Goal: Task Accomplishment & Management: Manage account settings

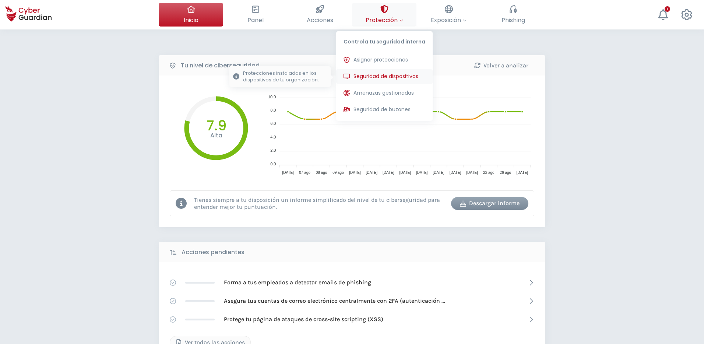
click at [371, 72] on button "Seguridad de dispositivos Protecciones instaladas en los dispositivos de tu org…" at bounding box center [384, 76] width 96 height 15
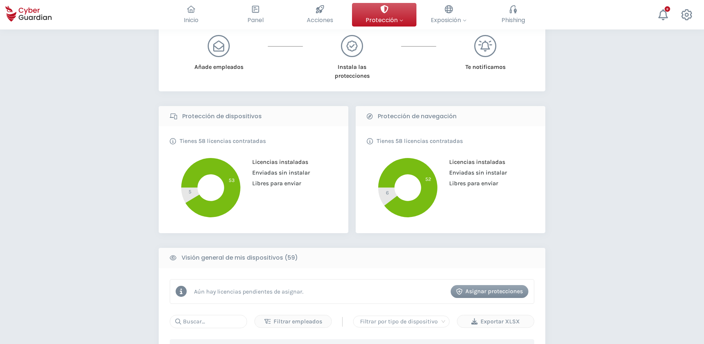
scroll to position [226, 0]
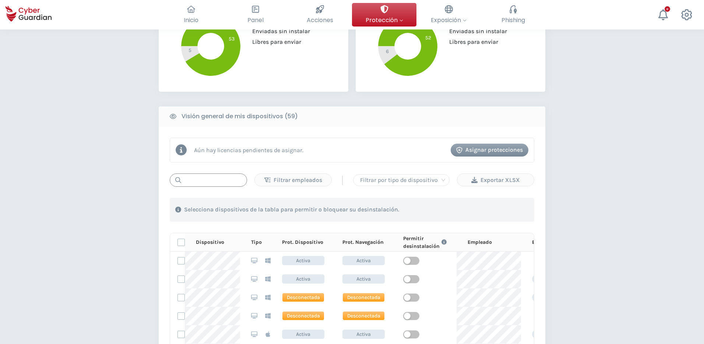
click at [211, 184] on input "text" at bounding box center [208, 179] width 77 height 13
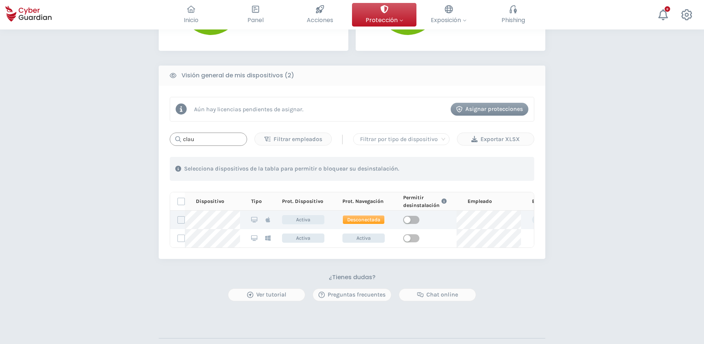
scroll to position [267, 0]
type input "clau"
click at [183, 218] on label at bounding box center [180, 219] width 7 height 7
click at [178, 218] on input "checkbox" at bounding box center [178, 219] width 0 height 7
click at [478, 106] on div "Asignar protecciones" at bounding box center [489, 108] width 67 height 9
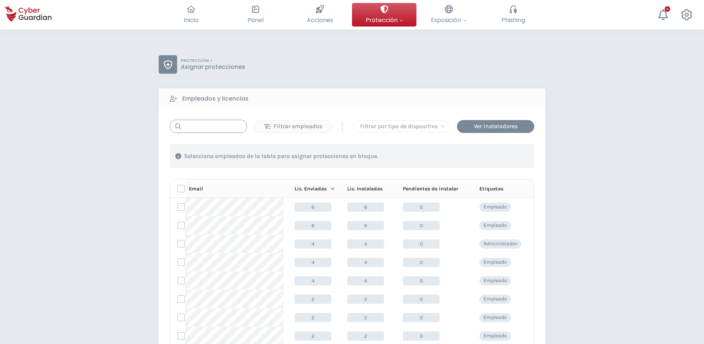
click at [202, 129] on input "text" at bounding box center [208, 126] width 77 height 13
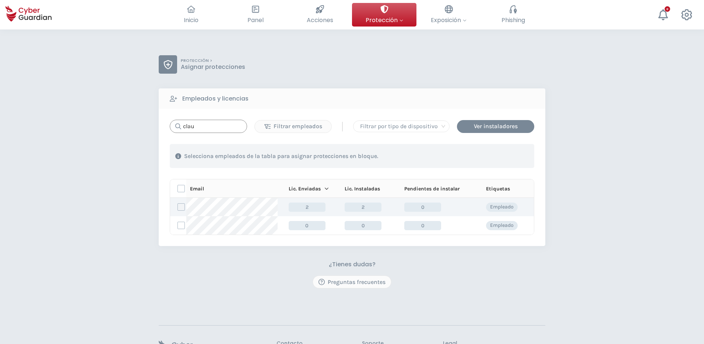
type input "clau"
click at [180, 207] on label at bounding box center [180, 206] width 7 height 7
click at [178, 207] on input "checkbox" at bounding box center [178, 207] width 0 height 7
click at [492, 157] on div "Asignar protecciones" at bounding box center [489, 156] width 67 height 9
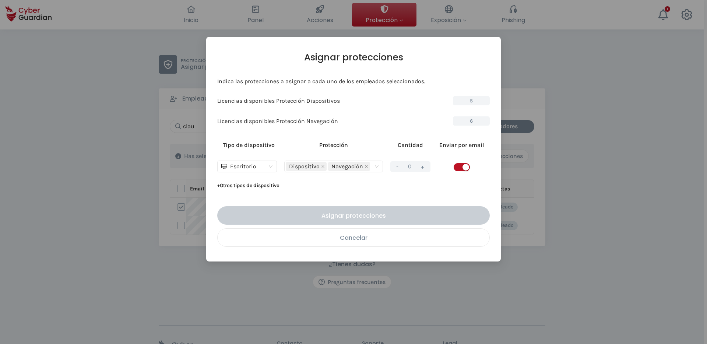
click at [371, 238] on div "Cancelar" at bounding box center [353, 237] width 261 height 9
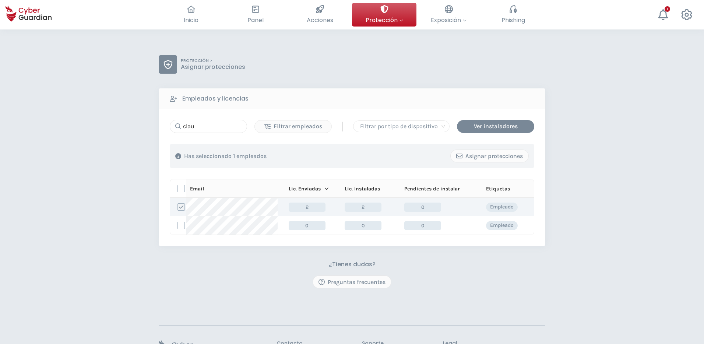
click at [184, 208] on label at bounding box center [180, 206] width 7 height 7
click at [178, 208] on input "checkbox" at bounding box center [178, 207] width 0 height 7
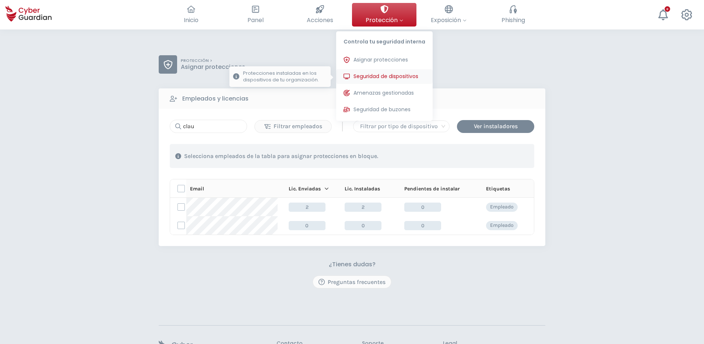
click at [371, 76] on span "Seguridad de dispositivos" at bounding box center [385, 76] width 65 height 8
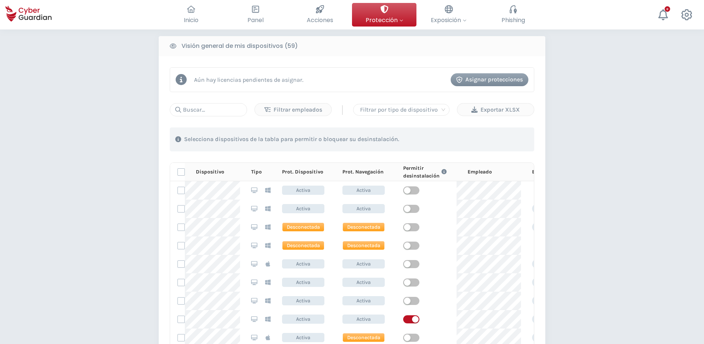
scroll to position [297, 0]
click at [223, 110] on input "text" at bounding box center [208, 109] width 77 height 13
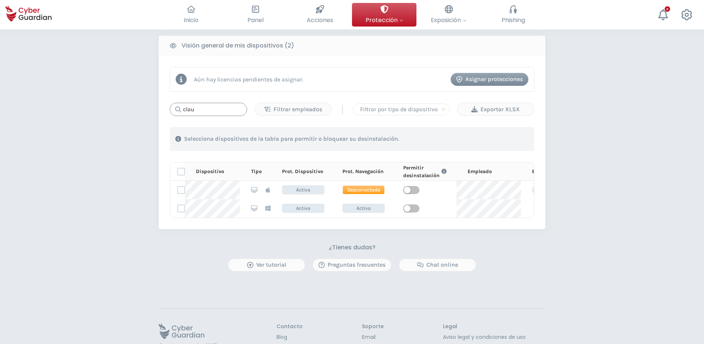
type input "clau"
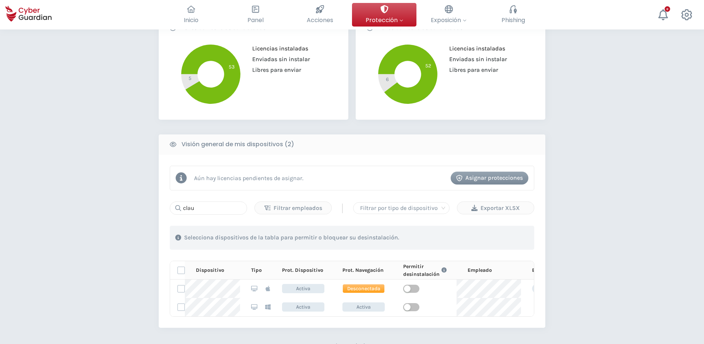
scroll to position [257, 0]
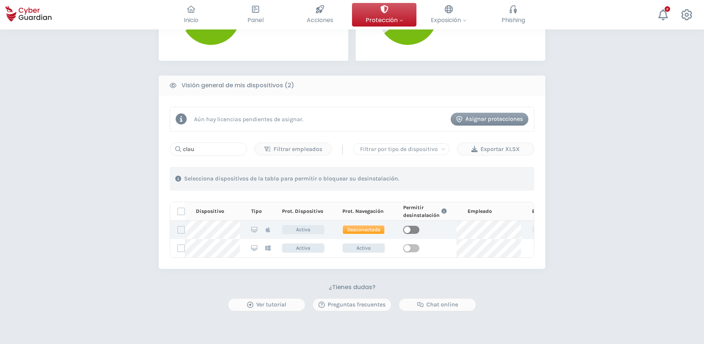
click at [408, 232] on div "button" at bounding box center [407, 229] width 7 height 7
click at [508, 110] on div "Aún hay licencias pendientes de asignar. Asignar protecciones" at bounding box center [352, 119] width 364 height 25
click at [494, 119] on div "Asignar protecciones" at bounding box center [489, 118] width 67 height 9
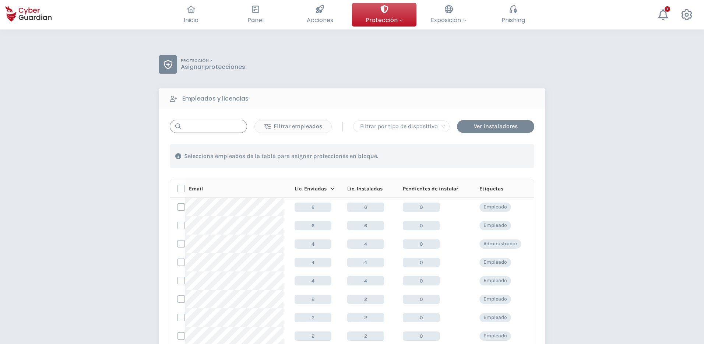
click at [205, 128] on input "text" at bounding box center [208, 126] width 77 height 13
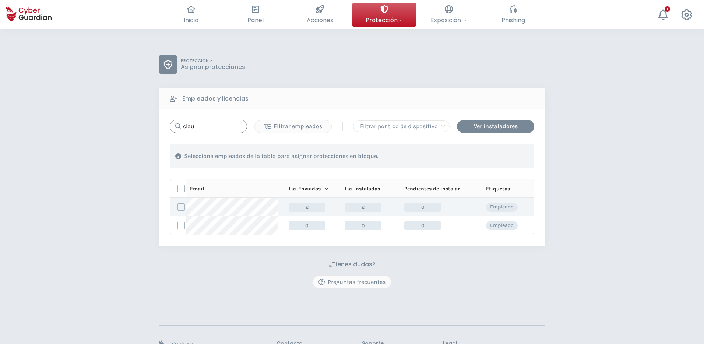
type input "clau"
click at [183, 205] on label at bounding box center [180, 206] width 7 height 7
click at [178, 205] on input "checkbox" at bounding box center [178, 207] width 0 height 7
click at [496, 156] on div "Asignar protecciones" at bounding box center [489, 156] width 67 height 9
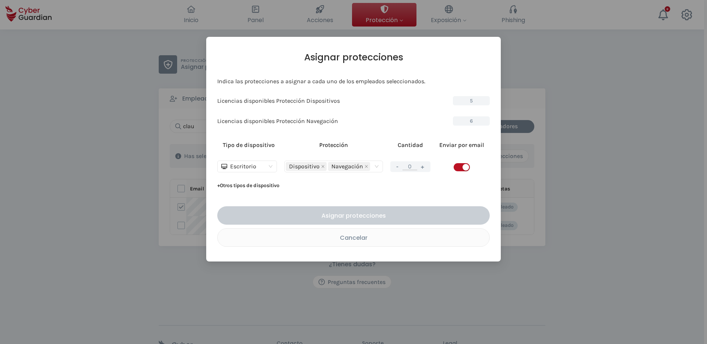
click at [424, 166] on button "+" at bounding box center [422, 166] width 9 height 9
type input "1"
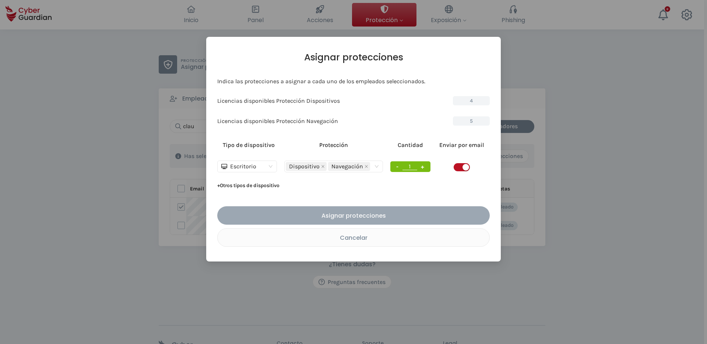
click at [397, 216] on div "Asignar protecciones" at bounding box center [353, 215] width 261 height 9
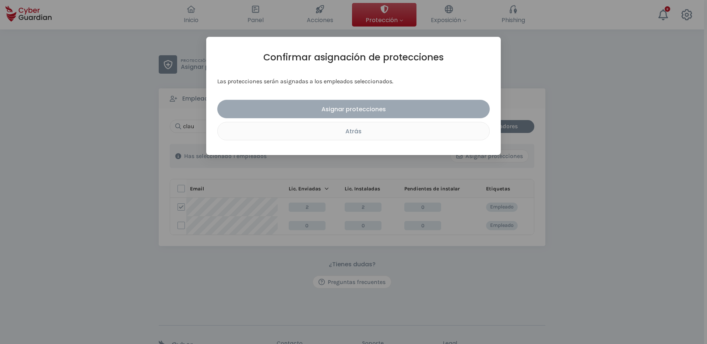
click at [348, 107] on div "Asignar protecciones" at bounding box center [353, 109] width 261 height 9
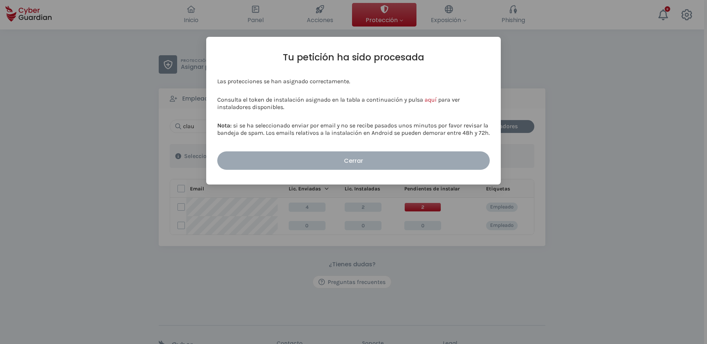
click at [352, 163] on div "Cerrar" at bounding box center [353, 160] width 261 height 9
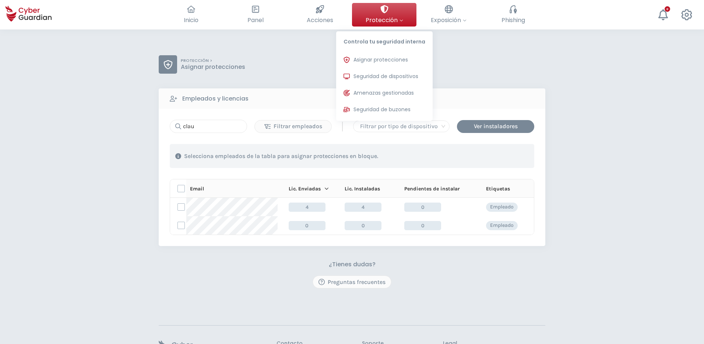
click at [385, 12] on icon at bounding box center [384, 9] width 8 height 8
click at [386, 74] on span "Seguridad de dispositivos" at bounding box center [385, 76] width 65 height 8
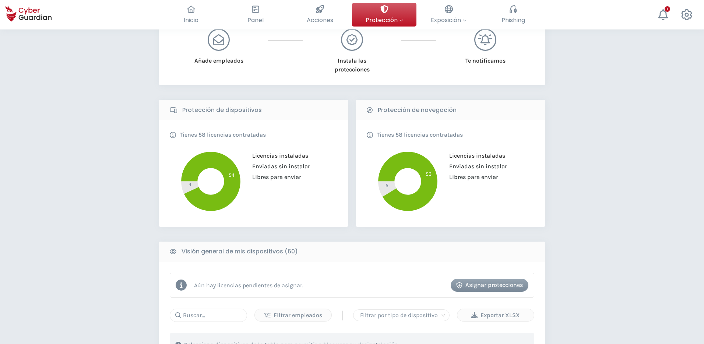
scroll to position [260, 0]
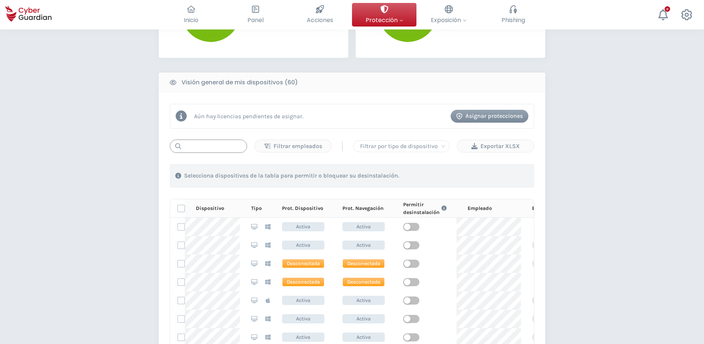
click at [209, 148] on input "text" at bounding box center [208, 145] width 77 height 13
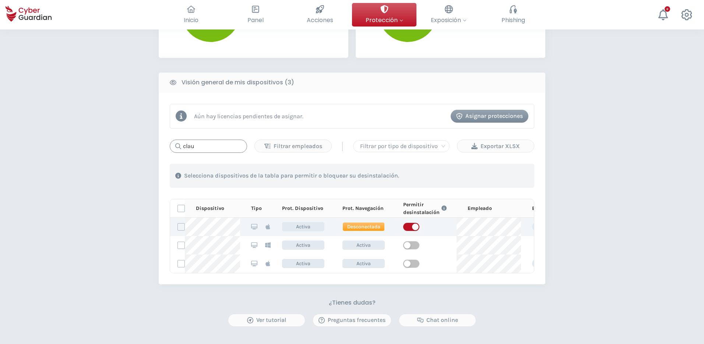
type input "clau"
click at [408, 227] on span "button" at bounding box center [411, 227] width 16 height 8
